Goal: Information Seeking & Learning: Learn about a topic

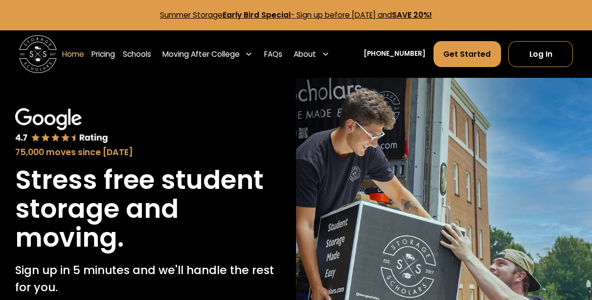
click at [357, 15] on link "Summer Storage Early Bird Special - Sign up before October 1st, 2025 and SAVE 2…" at bounding box center [296, 15] width 272 height 10
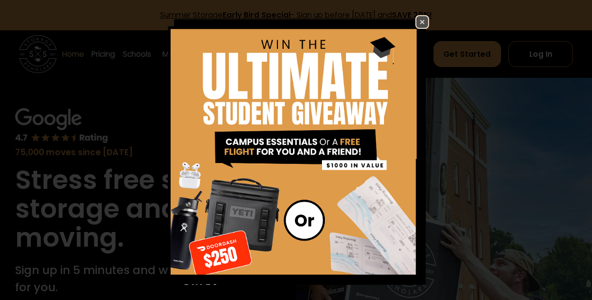
click at [421, 20] on img at bounding box center [422, 22] width 12 height 12
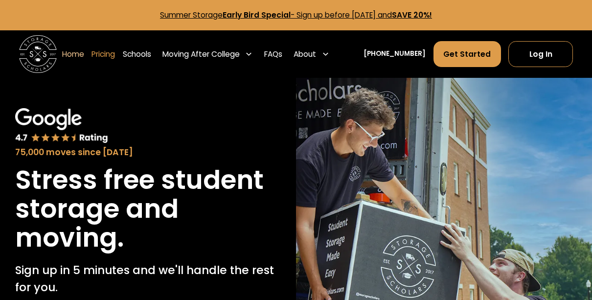
click at [115, 51] on link "Pricing" at bounding box center [102, 54] width 23 height 26
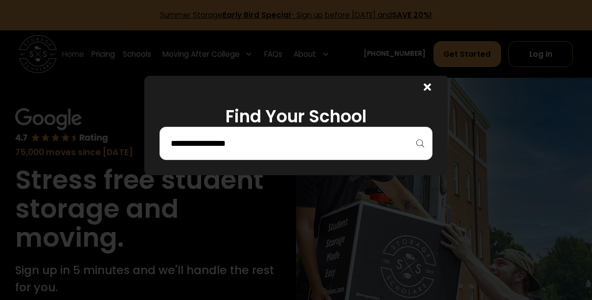
click at [258, 157] on div at bounding box center [295, 143] width 273 height 33
click at [244, 146] on input "search" at bounding box center [296, 143] width 253 height 17
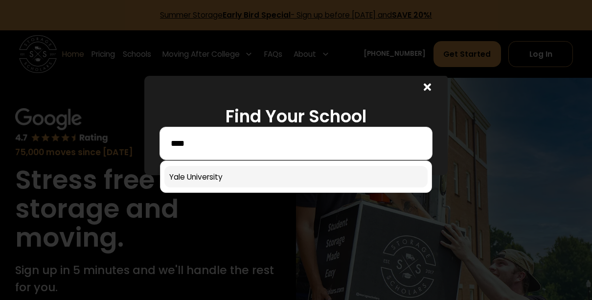
type input "****"
click at [216, 177] on link at bounding box center [296, 177] width 264 height 22
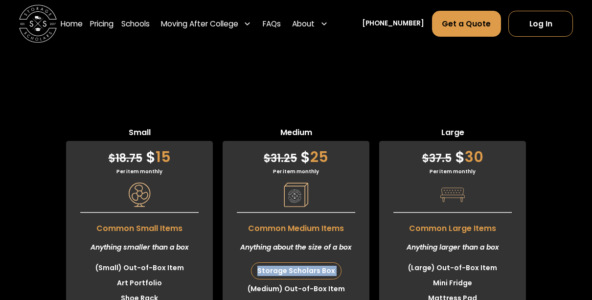
scroll to position [2286, 0]
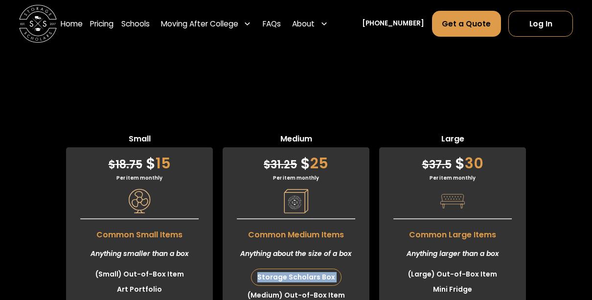
scroll to position [2360, 0]
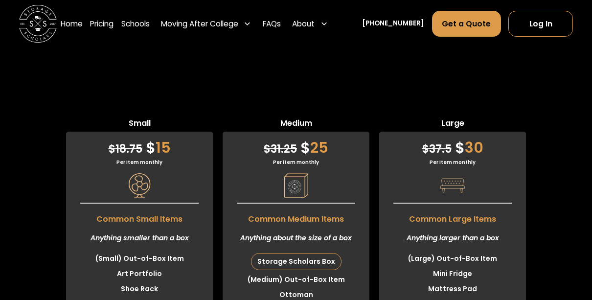
scroll to position [2376, 0]
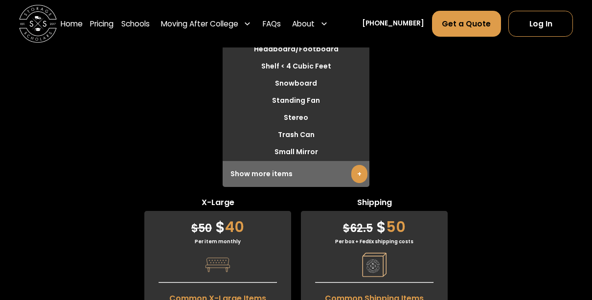
scroll to position [3005, 0]
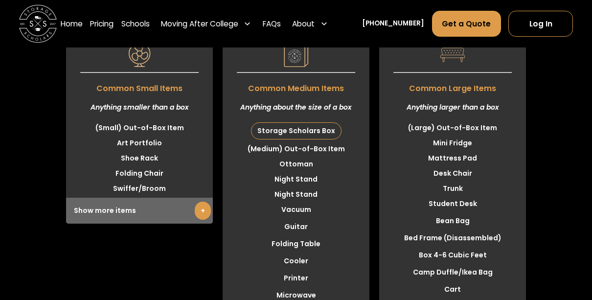
scroll to position [2474, 0]
